Goal: Task Accomplishment & Management: Complete application form

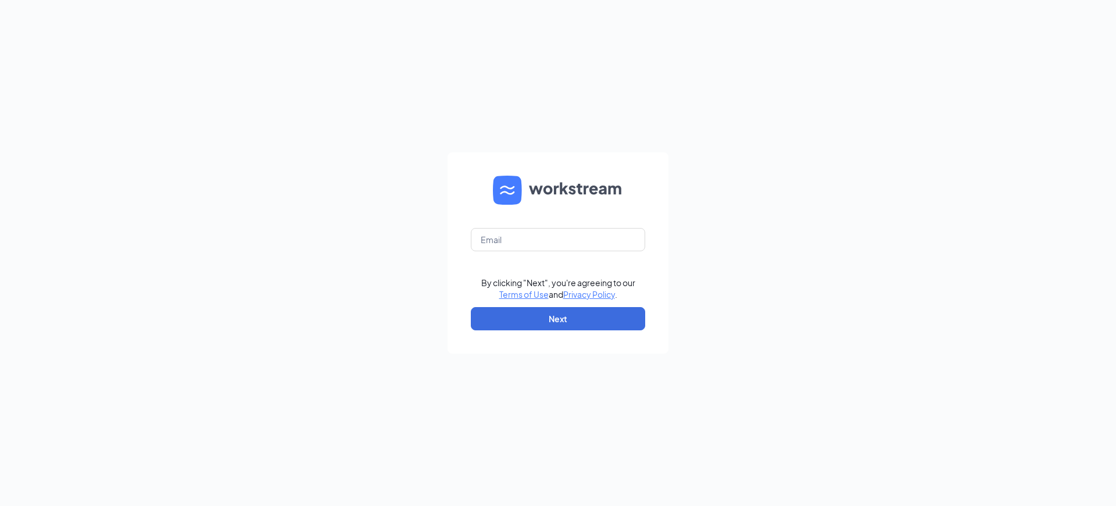
click at [558, 288] on div "By clicking "Next", you're agreeing to our Terms of Use and Privacy Policy ." at bounding box center [558, 288] width 154 height 23
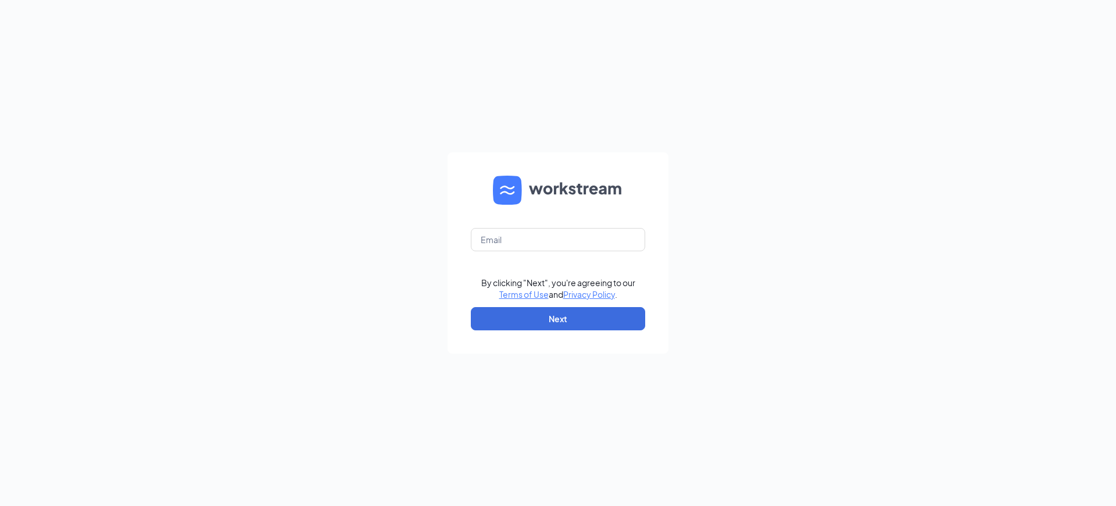
click at [558, 288] on div "By clicking "Next", you're agreeing to our Terms of Use and Privacy Policy ." at bounding box center [558, 288] width 154 height 23
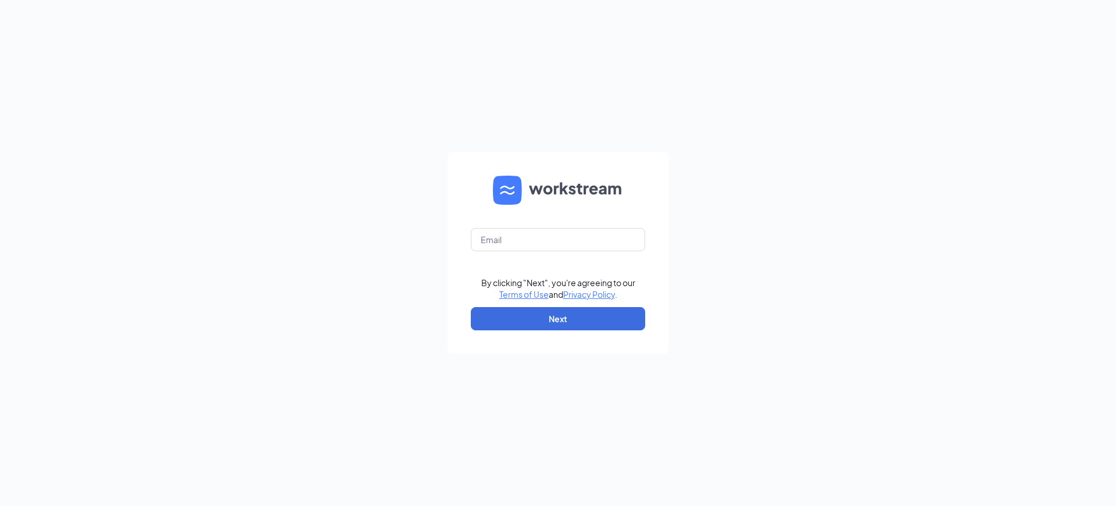
click at [558, 288] on div "By clicking "Next", you're agreeing to our Terms of Use and Privacy Policy ." at bounding box center [558, 288] width 154 height 23
